Goal: Information Seeking & Learning: Check status

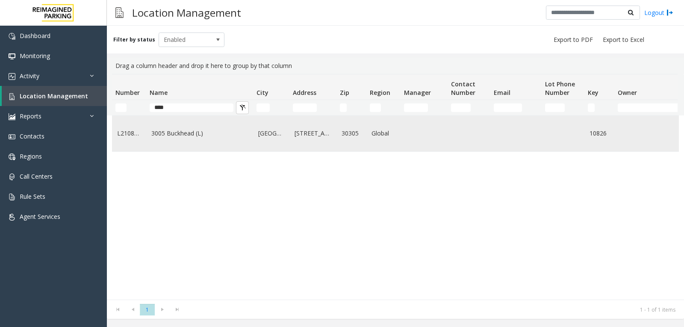
type input "****"
click at [185, 131] on td "3005 Buckhead (L)" at bounding box center [199, 133] width 107 height 35
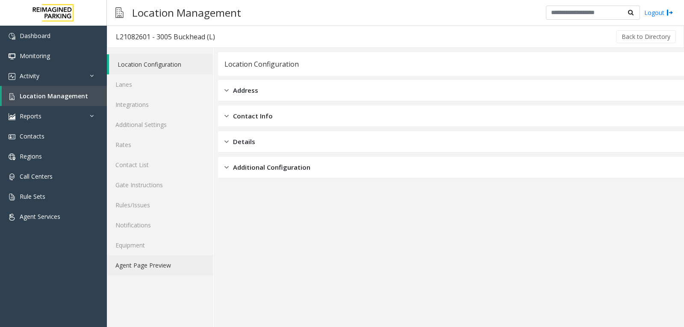
click at [171, 267] on link "Agent Page Preview" at bounding box center [160, 265] width 106 height 20
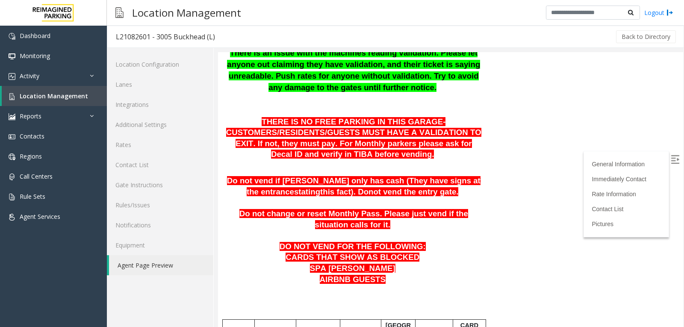
scroll to position [214, 0]
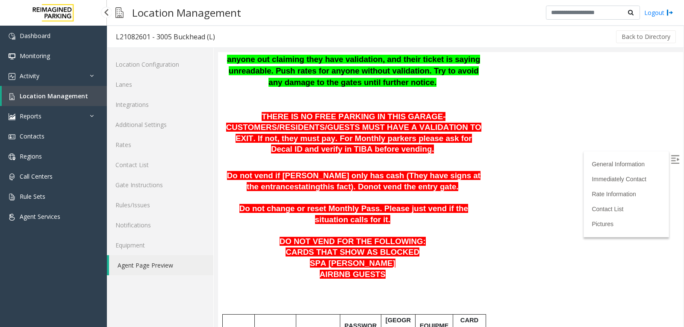
click at [35, 92] on span "Location Management" at bounding box center [54, 96] width 68 height 8
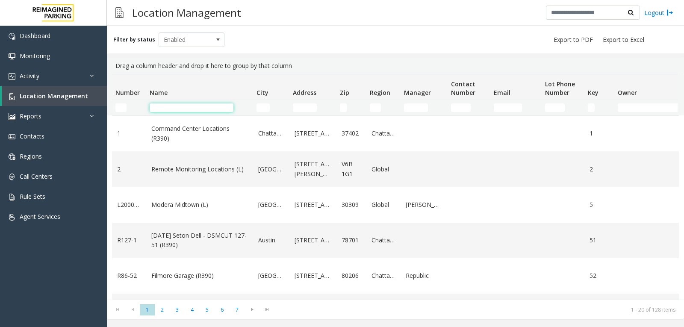
click at [194, 111] on input "Name Filter" at bounding box center [192, 107] width 84 height 9
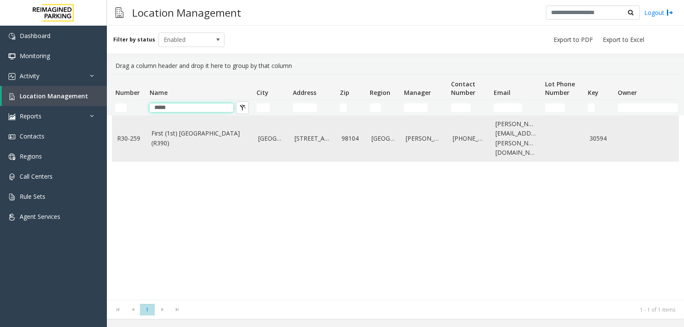
type input "*****"
click at [176, 141] on link "First (1st) Hill Medical Pavilion (R390)" at bounding box center [199, 138] width 97 height 19
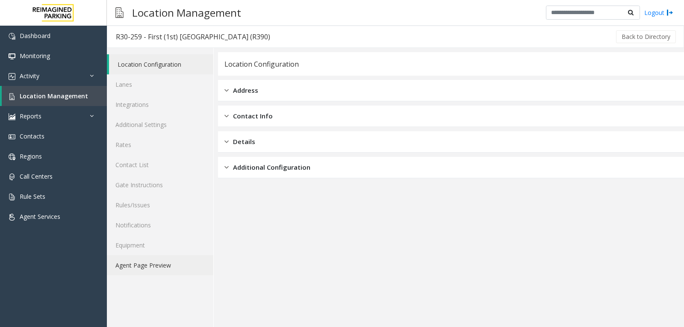
click at [150, 264] on link "Agent Page Preview" at bounding box center [160, 265] width 106 height 20
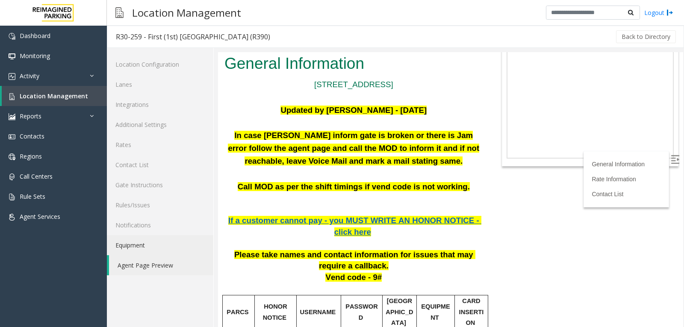
scroll to position [85, 0]
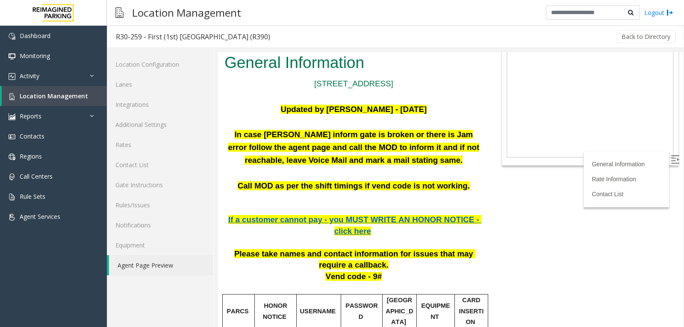
click at [671, 159] on img at bounding box center [675, 159] width 9 height 9
click at [159, 150] on link "Rates" at bounding box center [160, 145] width 106 height 20
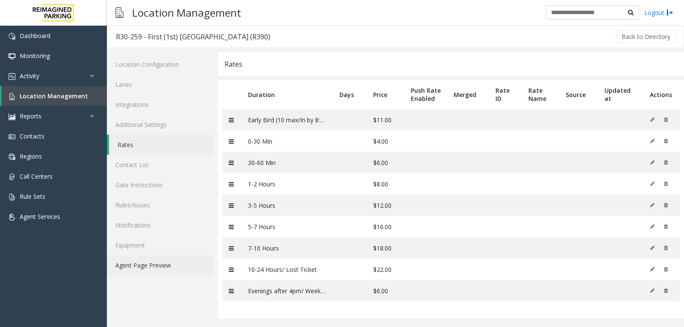
click at [137, 268] on link "Agent Page Preview" at bounding box center [160, 265] width 106 height 20
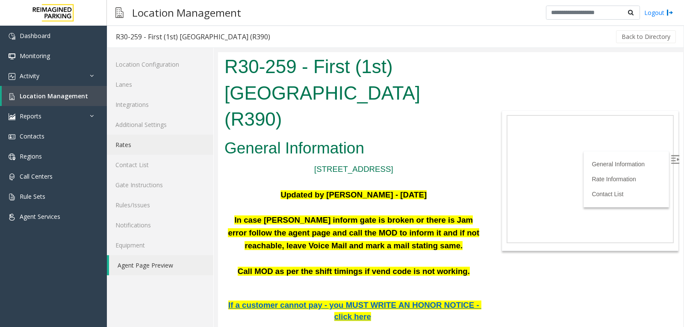
click at [129, 149] on link "Rates" at bounding box center [160, 145] width 106 height 20
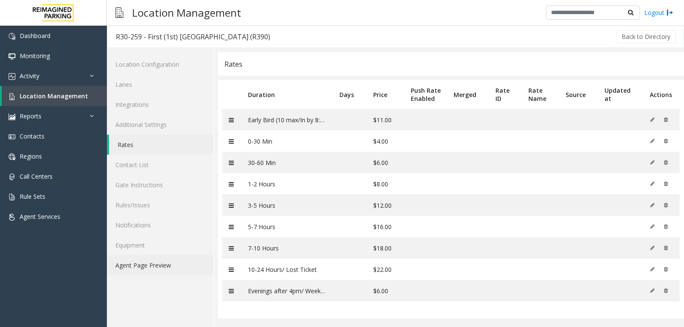
click at [160, 267] on link "Agent Page Preview" at bounding box center [160, 265] width 106 height 20
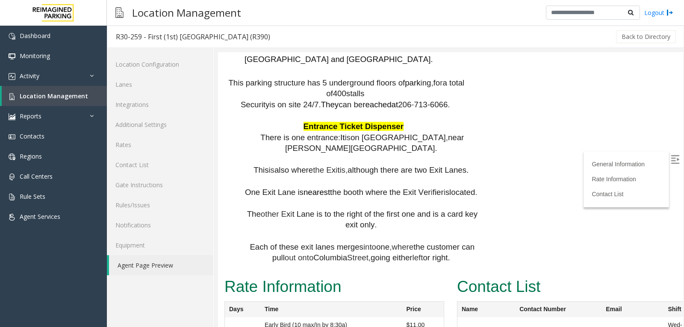
scroll to position [983, 0]
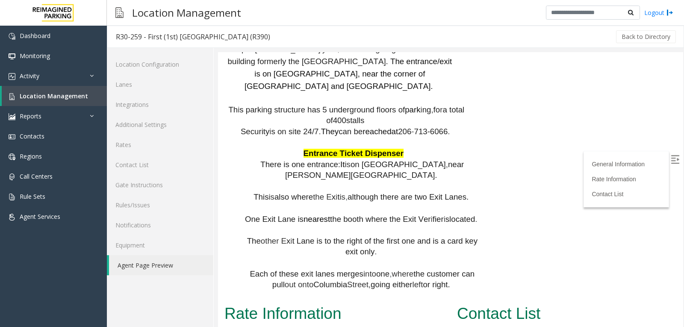
click at [671, 156] on img at bounding box center [675, 159] width 9 height 9
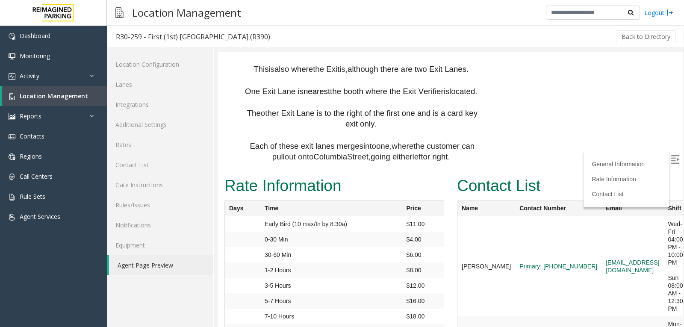
scroll to position [1111, 0]
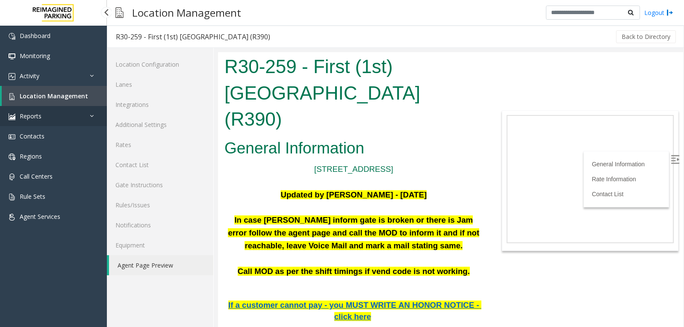
scroll to position [1111, 0]
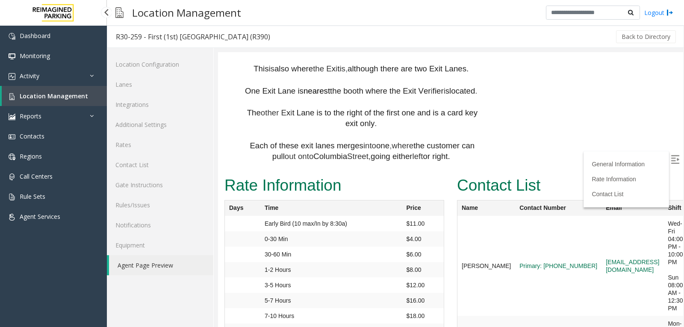
click at [65, 97] on span "Location Management" at bounding box center [54, 96] width 68 height 8
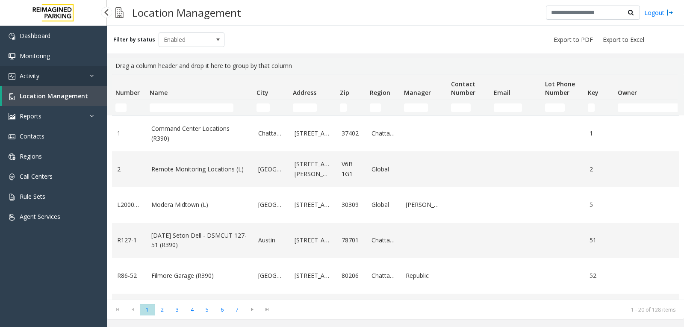
click at [49, 82] on link "Activity" at bounding box center [53, 76] width 107 height 20
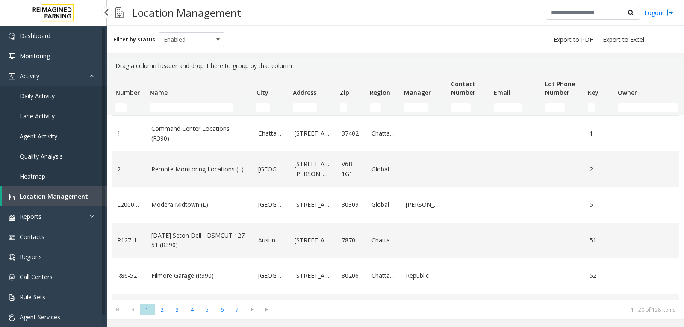
click at [56, 134] on span "Agent Activity" at bounding box center [39, 136] width 38 height 8
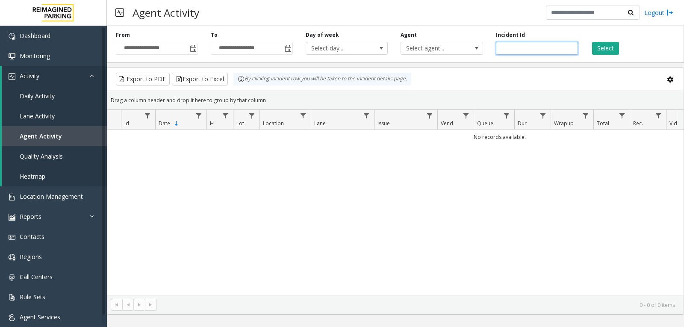
click at [521, 47] on input "number" at bounding box center [537, 48] width 82 height 13
paste input "*******"
type input "*******"
click at [604, 48] on button "Select" at bounding box center [605, 48] width 27 height 13
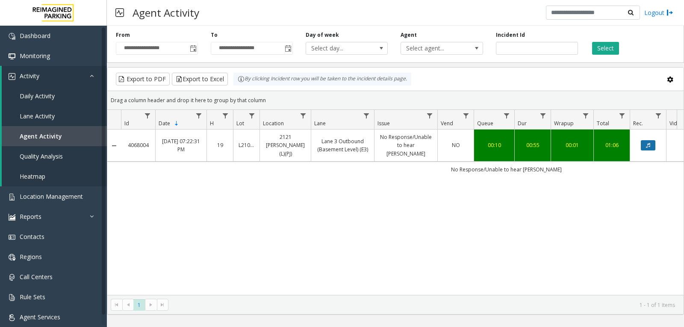
click at [645, 142] on button "Data table" at bounding box center [648, 145] width 15 height 10
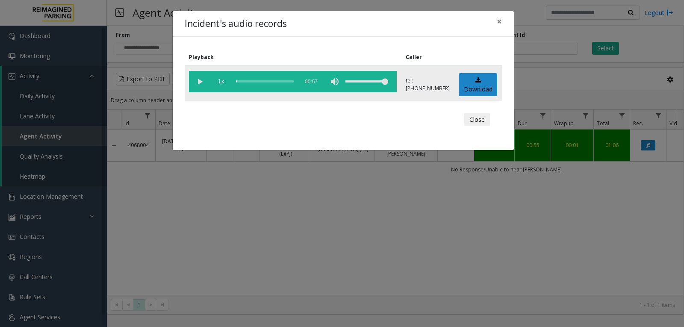
click at [198, 81] on vg-play-pause at bounding box center [199, 81] width 21 height 21
click at [198, 82] on vg-play-pause at bounding box center [199, 81] width 21 height 21
click at [251, 225] on div "Incident's audio records × Playback Caller 1x 00:57 tel:[PHONE_NUMBER] Download…" at bounding box center [342, 163] width 684 height 327
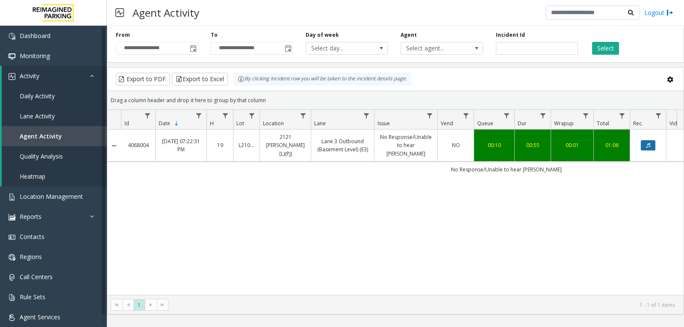
click at [653, 144] on button "Data table" at bounding box center [648, 145] width 15 height 10
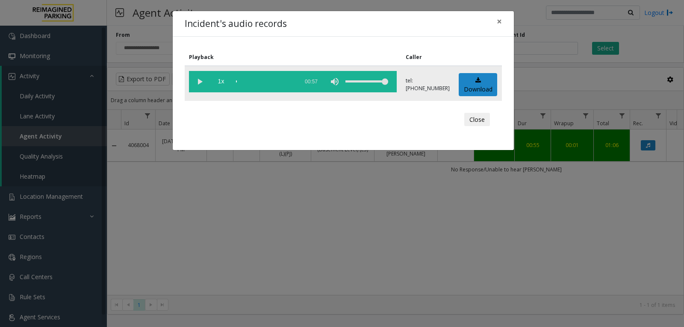
click at [199, 84] on vg-play-pause at bounding box center [199, 81] width 21 height 21
click at [501, 23] on span "×" at bounding box center [499, 21] width 5 height 12
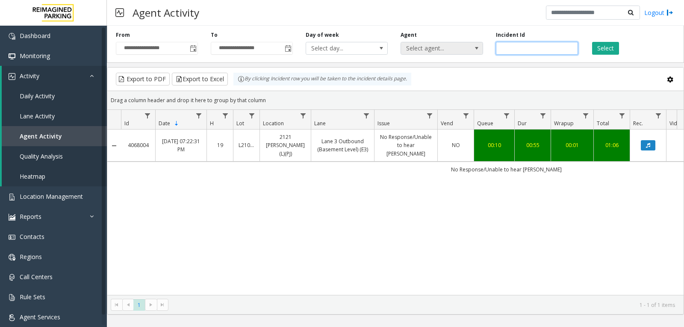
drag, startPoint x: 527, startPoint y: 50, endPoint x: 473, endPoint y: 50, distance: 54.3
click at [473, 50] on div "**********" at bounding box center [395, 42] width 577 height 41
paste input "*******"
type input "*******"
click at [605, 48] on button "Select" at bounding box center [605, 48] width 27 height 13
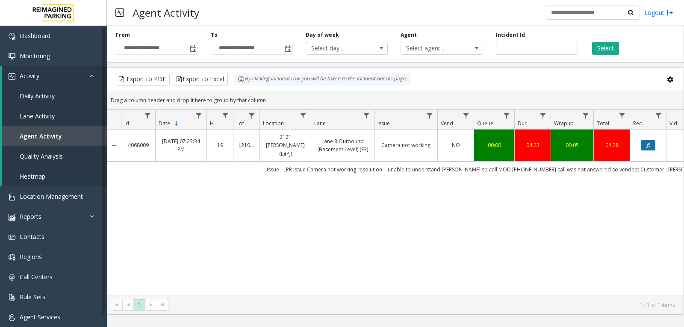
click at [647, 143] on icon "Data table" at bounding box center [648, 145] width 4 height 5
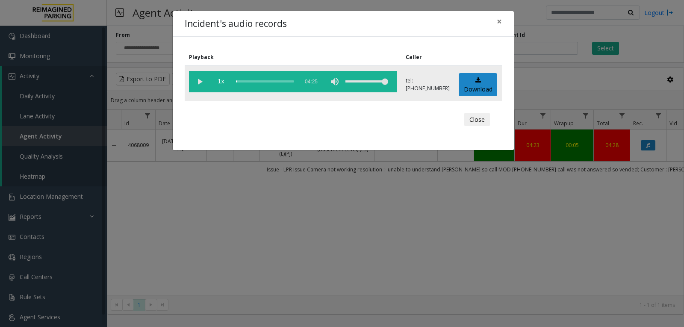
click at [198, 83] on vg-play-pause at bounding box center [199, 81] width 21 height 21
click at [269, 82] on div "scrub bar" at bounding box center [265, 81] width 58 height 21
click at [199, 81] on vg-play-pause at bounding box center [199, 81] width 21 height 21
click at [198, 82] on vg-play-pause at bounding box center [199, 81] width 21 height 21
click at [268, 81] on div "scrub bar" at bounding box center [265, 81] width 58 height 21
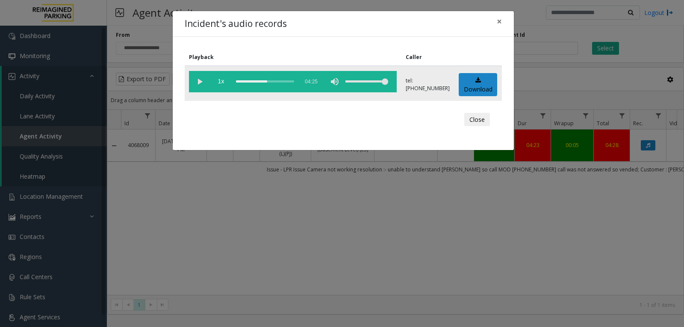
click at [263, 82] on div "scrub bar" at bounding box center [265, 81] width 58 height 21
click at [256, 81] on div "scrub bar" at bounding box center [265, 81] width 58 height 21
click at [259, 80] on div "scrub bar" at bounding box center [265, 81] width 58 height 21
click at [200, 85] on vg-play-pause at bounding box center [199, 81] width 21 height 21
click at [498, 21] on span "×" at bounding box center [499, 21] width 5 height 12
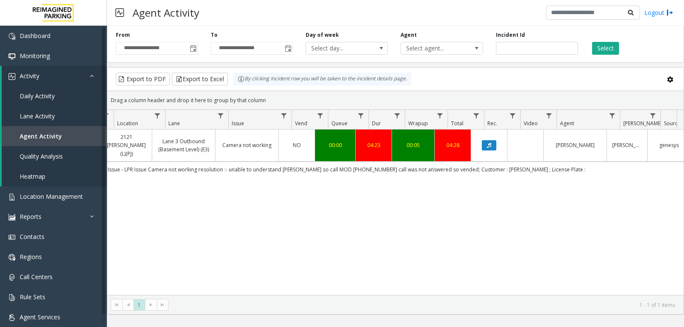
scroll to position [0, 159]
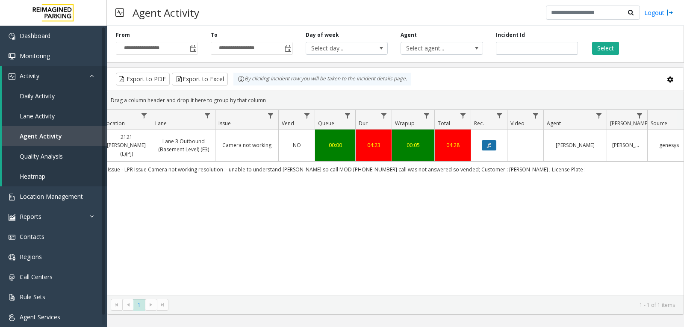
click at [490, 143] on icon "Data table" at bounding box center [489, 145] width 4 height 5
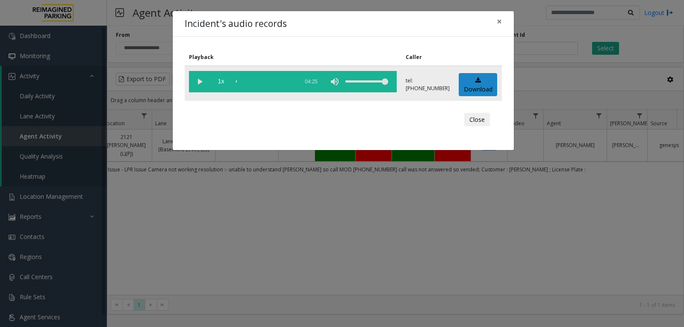
click at [197, 79] on vg-play-pause at bounding box center [199, 81] width 21 height 21
click at [252, 80] on div "scrub bar" at bounding box center [265, 81] width 58 height 21
click at [262, 79] on div "scrub bar" at bounding box center [265, 81] width 58 height 21
click at [197, 82] on vg-play-pause at bounding box center [199, 81] width 21 height 21
click at [500, 24] on span "×" at bounding box center [499, 21] width 5 height 12
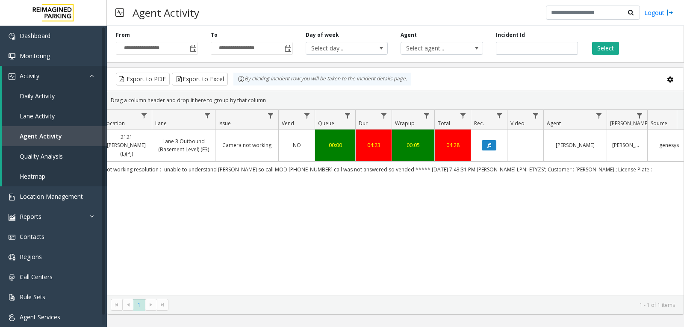
click at [487, 191] on div "4068009 [DATE] 07:23:34 PM 19 L21070600 2121 [PERSON_NAME] (L)(PJ) Lane 3 Outbo…" at bounding box center [395, 212] width 576 height 165
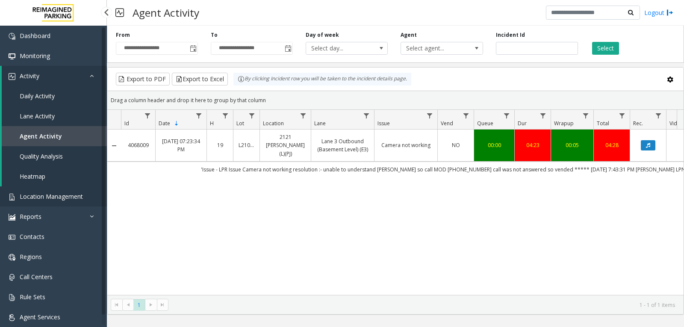
click at [65, 197] on span "Location Management" at bounding box center [51, 196] width 63 height 8
